Goal: Find specific page/section: Find specific page/section

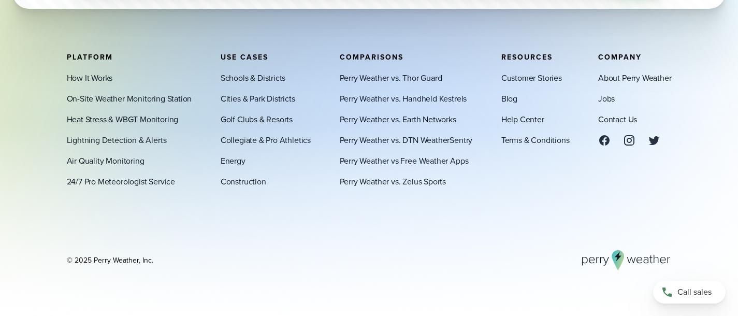
scroll to position [3464, 0]
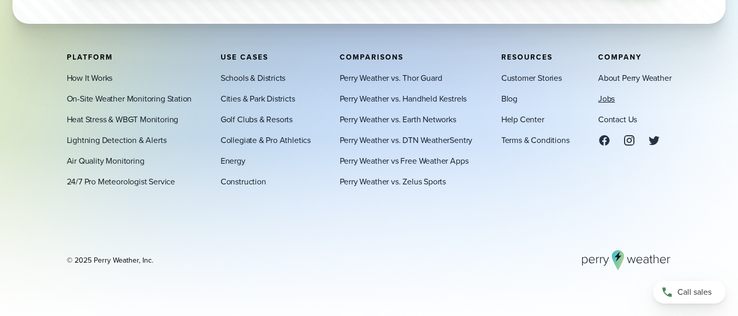
click at [607, 98] on link "Jobs" at bounding box center [606, 98] width 17 height 12
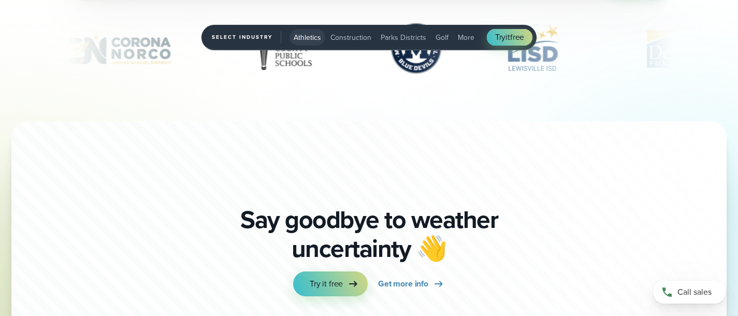
scroll to position [3479, 0]
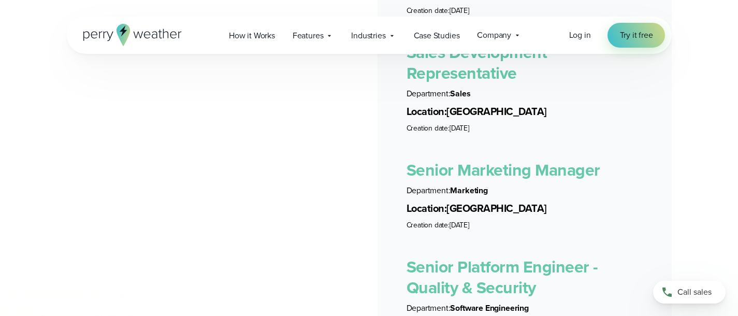
scroll to position [2232, 0]
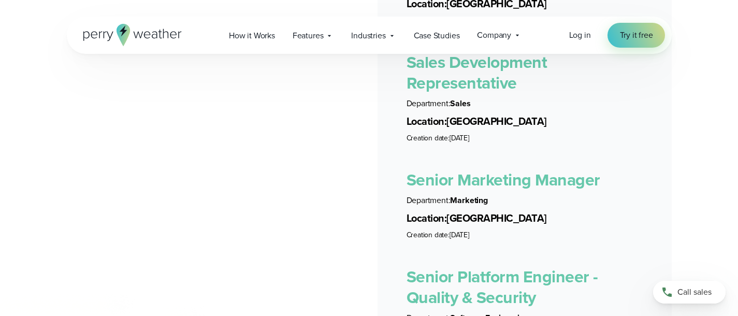
click at [502, 172] on link "Senior Marketing Manager" at bounding box center [503, 179] width 194 height 25
